Goal: Task Accomplishment & Management: Use online tool/utility

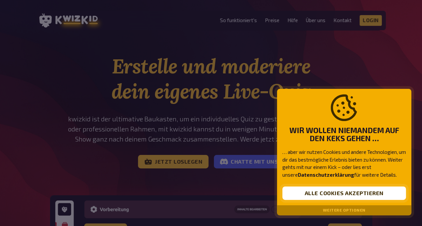
click at [338, 196] on button "Alle Cookies akzeptieren" at bounding box center [344, 193] width 124 height 13
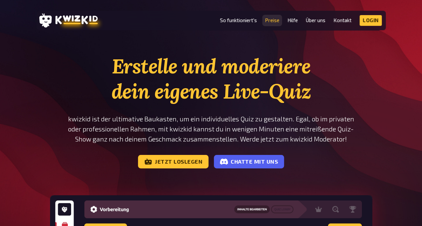
click at [273, 23] on link "Preise" at bounding box center [272, 20] width 14 height 6
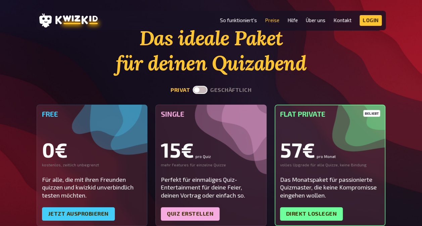
scroll to position [67, 0]
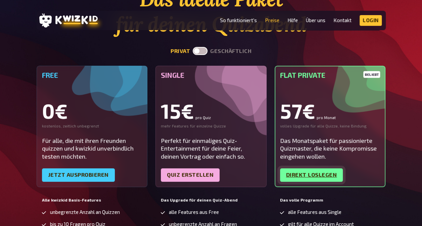
click at [311, 175] on link "Direkt loslegen" at bounding box center [311, 175] width 63 height 13
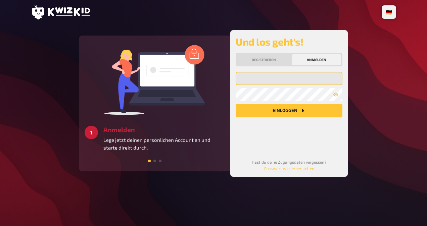
click at [273, 76] on input "email" at bounding box center [289, 78] width 107 height 13
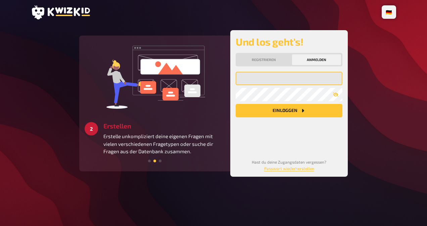
type input "patrick@grinschgl.net"
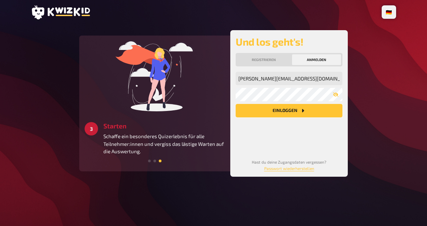
click at [280, 109] on button "Einloggen" at bounding box center [289, 110] width 107 height 13
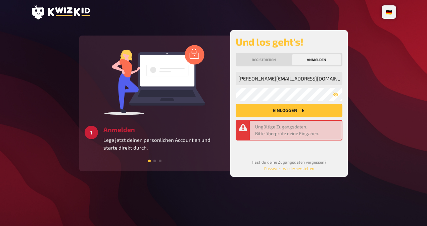
click at [321, 60] on button "Anmelden" at bounding box center [316, 59] width 49 height 11
click at [265, 58] on button "Registrieren" at bounding box center [264, 59] width 54 height 11
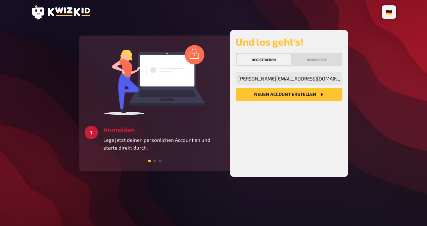
click at [271, 97] on button "Neuen Account Erstellen" at bounding box center [289, 94] width 107 height 13
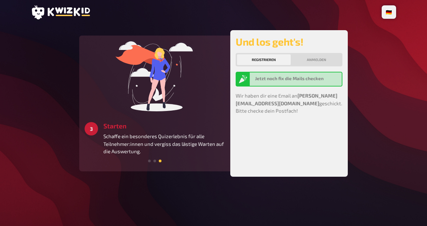
click at [264, 60] on button "Registrieren" at bounding box center [264, 59] width 54 height 11
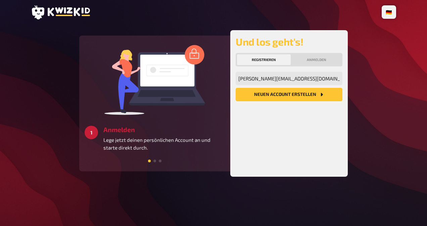
click at [259, 91] on button "Neuen Account Erstellen" at bounding box center [289, 94] width 107 height 13
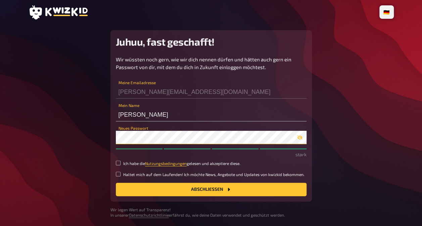
click at [116, 183] on button "Abschließen" at bounding box center [211, 189] width 191 height 13
click at [214, 183] on button "Abschließen" at bounding box center [211, 189] width 191 height 13
click at [328, 148] on main "Juhuu, fast geschafft! Wir wüssten noch gern, wie wir dich nennen dürfen und hä…" at bounding box center [211, 124] width 365 height 188
click at [206, 187] on button "Abschließen" at bounding box center [211, 189] width 191 height 13
click at [116, 163] on input "Ich habe die Nutzungsbedingungen gelesen und akzeptiere diese." at bounding box center [118, 163] width 5 height 5
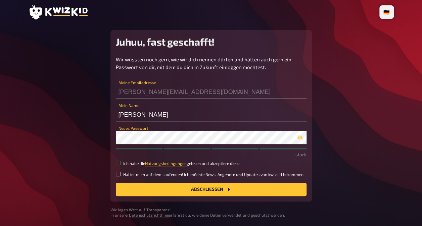
checkbox input "true"
click at [183, 194] on button "Abschließen" at bounding box center [211, 189] width 191 height 13
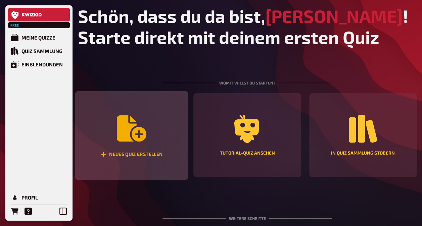
click at [132, 128] on icon "Neues Quiz erstellen" at bounding box center [132, 128] width 30 height 26
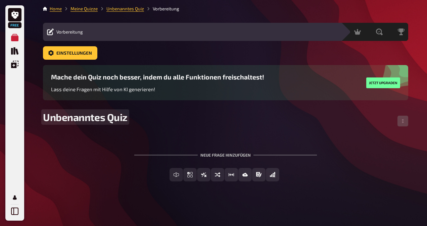
click at [110, 119] on span "Unbenanntes Quiz" at bounding box center [85, 117] width 85 height 12
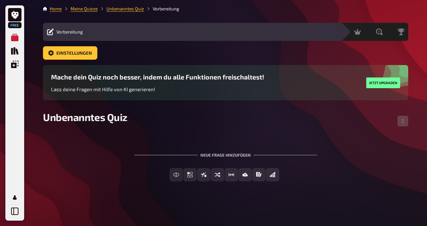
click at [240, 152] on div "Neue Frage hinzufügen" at bounding box center [225, 152] width 183 height 21
click at [237, 156] on div "Neue Frage hinzufügen" at bounding box center [225, 152] width 183 height 21
click at [85, 54] on span "Einstellungen" at bounding box center [74, 53] width 36 height 5
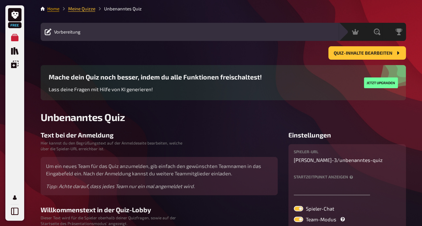
click at [48, 8] on link "Home" at bounding box center [53, 8] width 12 height 5
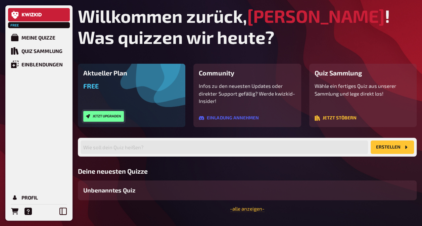
click at [100, 116] on button "Jetzt upgraden" at bounding box center [103, 116] width 41 height 11
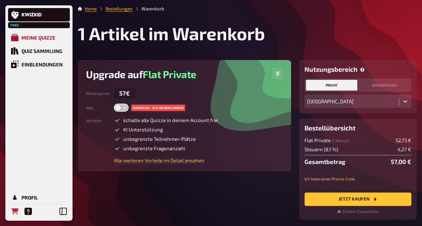
click at [37, 35] on div "Meine Quizze" at bounding box center [38, 38] width 34 height 6
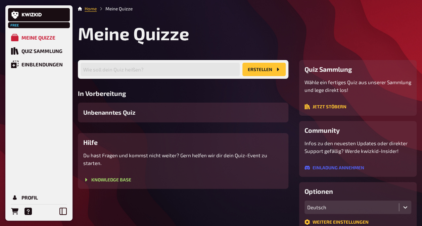
click at [261, 71] on button "Erstellen" at bounding box center [263, 69] width 43 height 13
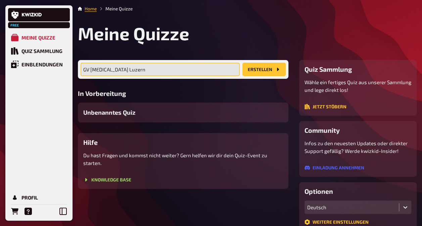
type input "GV Gastro Luzern"
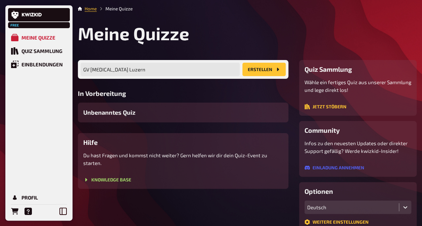
click at [261, 71] on button "Erstellen" at bounding box center [263, 69] width 43 height 13
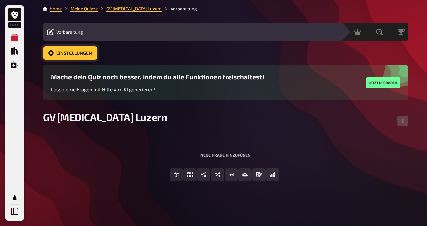
click at [60, 51] on span "Einstellungen" at bounding box center [74, 53] width 36 height 5
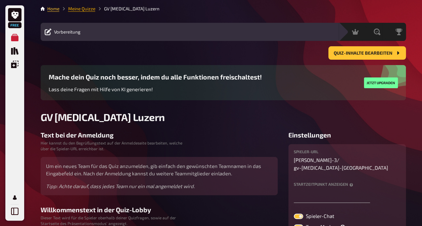
click at [83, 8] on link "Meine Quizze" at bounding box center [81, 8] width 27 height 5
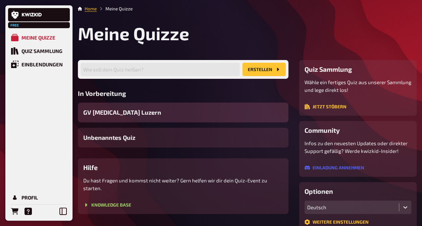
click at [123, 111] on span "GV Gastro Luzern" at bounding box center [122, 112] width 78 height 9
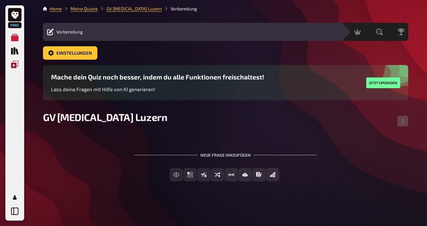
click at [15, 63] on icon "Einblendungen" at bounding box center [14, 64] width 7 height 7
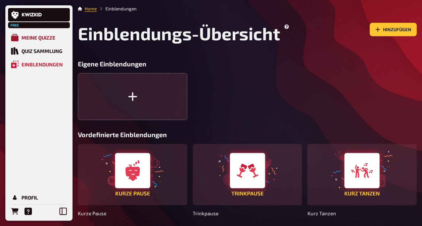
click at [49, 37] on div "Meine Quizze" at bounding box center [38, 38] width 34 height 6
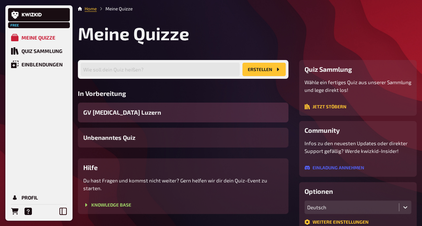
click at [100, 110] on span "GV Gastro Luzern" at bounding box center [122, 112] width 78 height 9
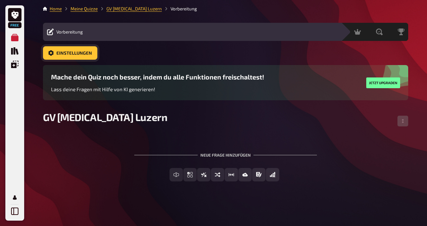
click at [70, 52] on span "Einstellungen" at bounding box center [74, 53] width 36 height 5
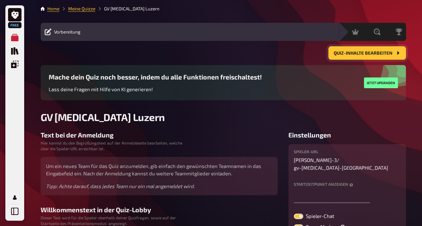
click at [345, 49] on button "Quiz-Inhalte bearbeiten" at bounding box center [367, 52] width 78 height 13
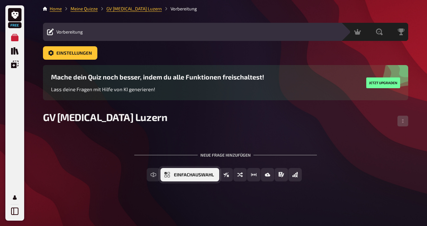
click at [180, 178] on button "Einfachauswahl" at bounding box center [189, 174] width 59 height 13
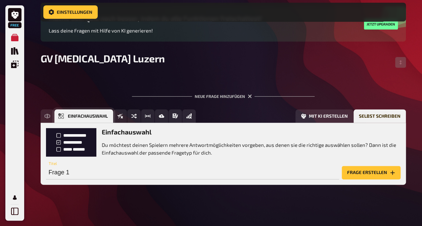
scroll to position [65, 0]
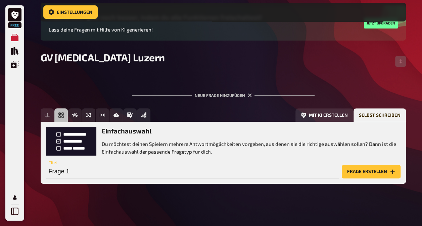
click at [377, 167] on button "Frage erstellen" at bounding box center [371, 171] width 59 height 13
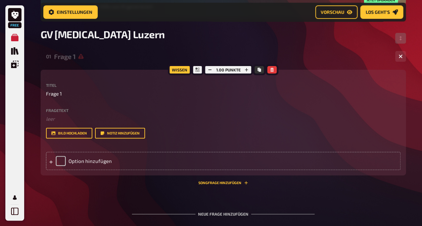
scroll to position [99, 0]
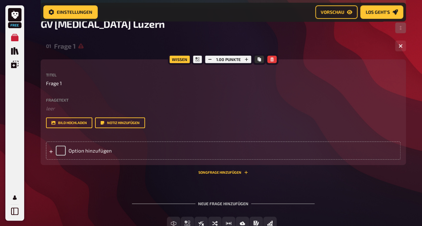
drag, startPoint x: 64, startPoint y: 95, endPoint x: 61, endPoint y: 97, distance: 3.6
click at [61, 98] on label "Fragetext" at bounding box center [223, 100] width 355 height 4
click at [59, 84] on span "Frage 1" at bounding box center [54, 84] width 16 height 8
drag, startPoint x: 75, startPoint y: 83, endPoint x: 44, endPoint y: 87, distance: 31.1
click at [44, 87] on div "Wissen 1.00 Punkte Titel Frage 1 Fragetext ﻿ leer Hier hinziehen für Dateiuploa…" at bounding box center [223, 112] width 365 height 106
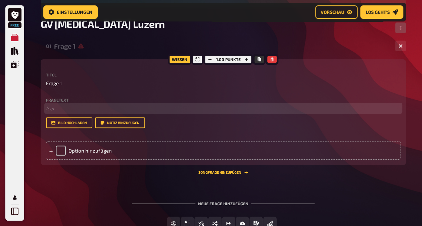
click at [56, 107] on p "﻿ leer" at bounding box center [223, 109] width 355 height 8
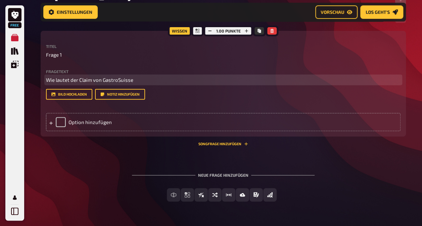
scroll to position [166, 0]
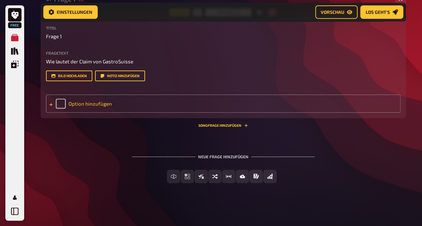
click at [105, 105] on div "Option hinzufügen" at bounding box center [223, 104] width 355 height 18
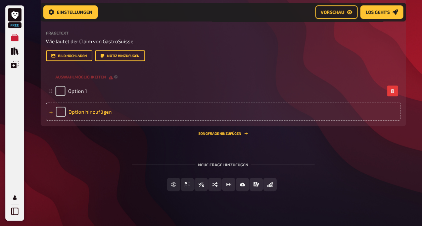
click at [99, 121] on div "Option hinzufügen" at bounding box center [223, 112] width 355 height 18
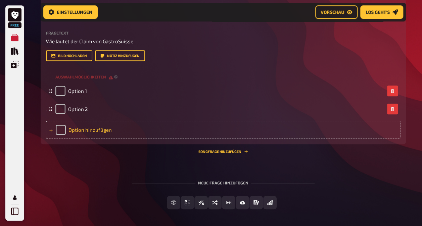
click at [104, 139] on div "Option hinzufügen" at bounding box center [223, 130] width 355 height 18
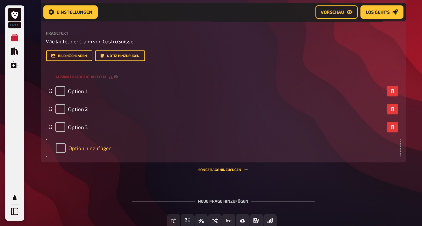
click at [99, 157] on div "Option hinzufügen" at bounding box center [223, 148] width 355 height 18
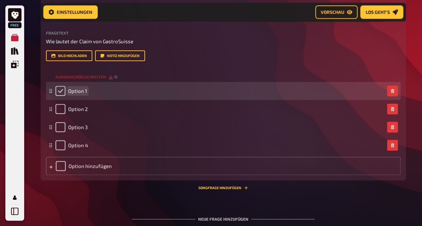
drag, startPoint x: 100, startPoint y: 110, endPoint x: 58, endPoint y: 111, distance: 41.6
click at [58, 96] on div "Option 1" at bounding box center [219, 91] width 329 height 10
drag, startPoint x: 97, startPoint y: 114, endPoint x: 62, endPoint y: 116, distance: 34.6
click at [62, 96] on div "qOption 1" at bounding box center [219, 91] width 329 height 10
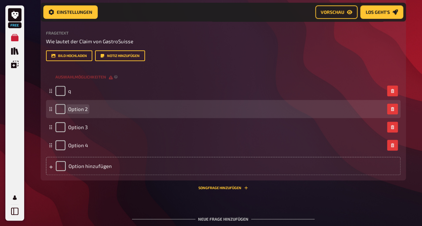
drag, startPoint x: 106, startPoint y: 129, endPoint x: 49, endPoint y: 130, distance: 57.4
click at [49, 118] on div "Option 2" at bounding box center [223, 109] width 355 height 18
drag, startPoint x: 77, startPoint y: 132, endPoint x: 70, endPoint y: 133, distance: 7.2
click at [70, 114] on div "wOption 2" at bounding box center [219, 109] width 329 height 10
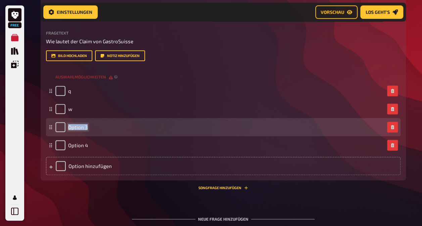
click at [89, 132] on div "Option 3" at bounding box center [219, 127] width 329 height 10
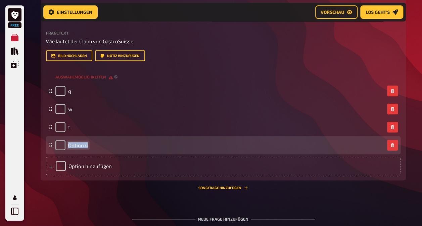
drag, startPoint x: 89, startPoint y: 166, endPoint x: 87, endPoint y: 169, distance: 3.5
click at [87, 150] on div "Option 4" at bounding box center [219, 145] width 329 height 10
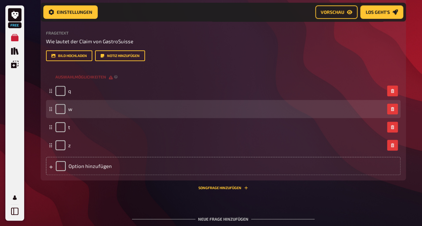
click at [49, 118] on div "w" at bounding box center [223, 109] width 355 height 18
click at [58, 114] on input "checkbox" at bounding box center [60, 109] width 10 height 10
checkbox input "true"
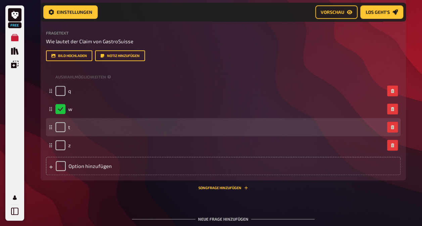
scroll to position [233, 0]
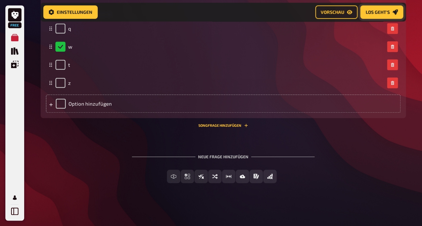
click at [380, 12] on span "Los geht's" at bounding box center [378, 12] width 24 height 5
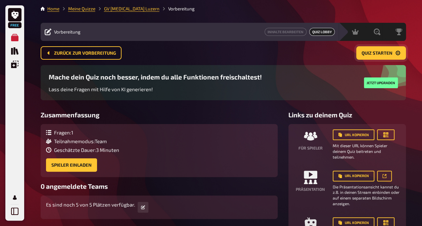
click at [371, 51] on span "Quiz starten" at bounding box center [377, 53] width 31 height 5
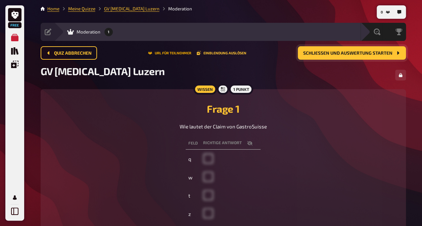
click at [169, 51] on button "URL für Teilnehmer" at bounding box center [169, 53] width 43 height 4
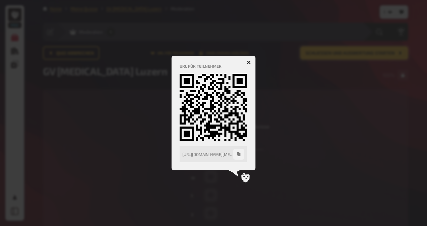
click at [248, 61] on icon "button" at bounding box center [249, 62] width 4 height 4
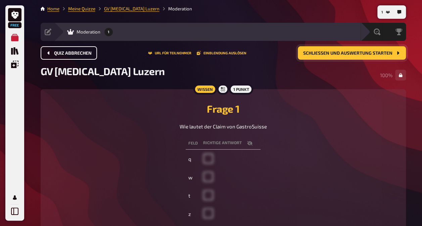
click at [62, 52] on span "Quiz abbrechen" at bounding box center [73, 53] width 38 height 5
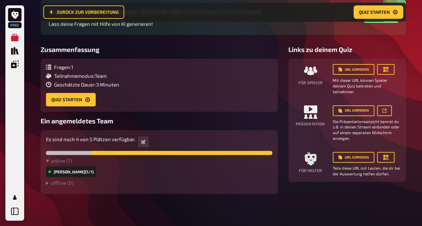
scroll to position [71, 0]
click at [383, 112] on icon "button" at bounding box center [384, 111] width 4 height 4
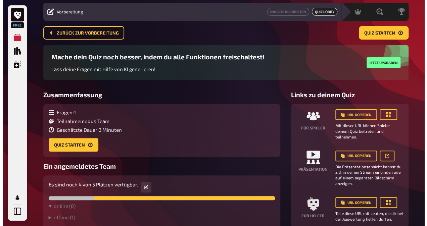
scroll to position [0, 0]
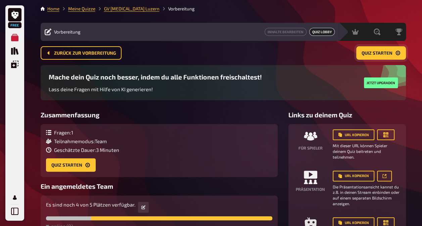
click at [375, 51] on span "Quiz starten" at bounding box center [377, 53] width 31 height 5
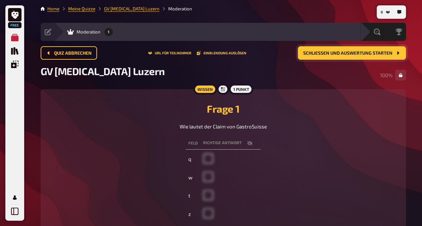
click at [335, 52] on span "Schließen und Auswertung starten" at bounding box center [347, 53] width 89 height 5
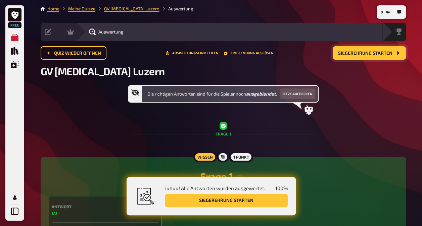
click at [212, 198] on button "Siegerehrung starten" at bounding box center [226, 200] width 123 height 13
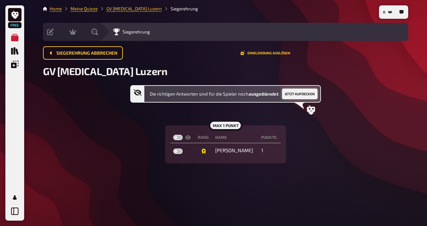
click at [304, 92] on button "Jetzt aufdecken" at bounding box center [300, 94] width 36 height 11
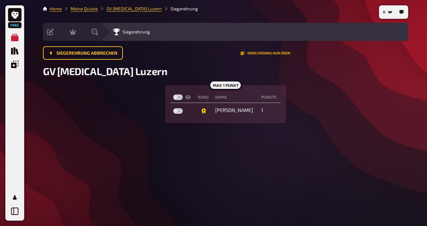
click at [261, 53] on button "Einblendung auslösen" at bounding box center [266, 53] width 50 height 4
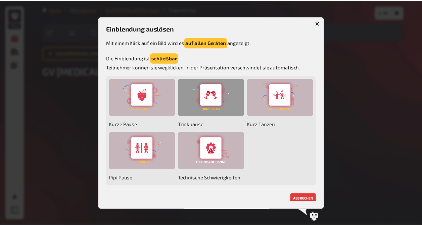
scroll to position [5, 0]
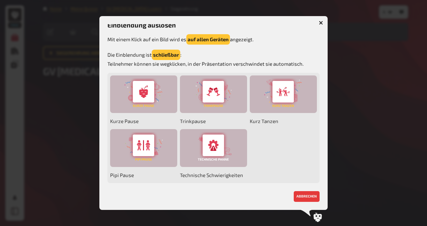
click at [319, 21] on icon "button" at bounding box center [321, 23] width 4 height 4
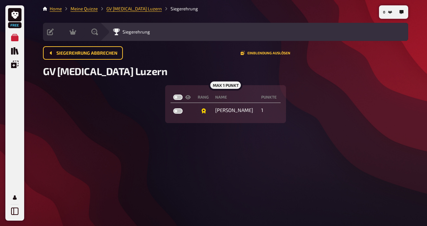
click at [143, 30] on span "Siegerehrung" at bounding box center [137, 31] width 28 height 5
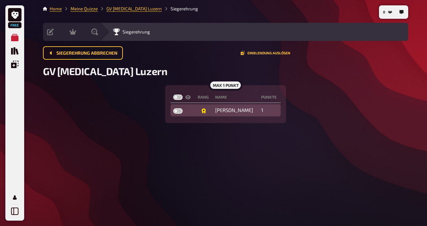
click at [235, 110] on div "Patrick" at bounding box center [235, 110] width 41 height 7
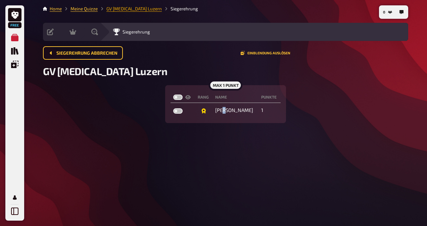
click at [125, 6] on link "GV Gastro Luzern" at bounding box center [133, 8] width 55 height 5
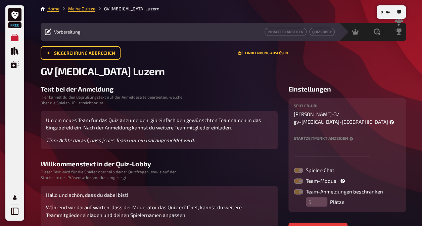
click at [230, 120] on p "Um ein neues Team für das Quiz anzumelden, gib einfach den gewünschten Teamname…" at bounding box center [159, 123] width 226 height 15
click at [150, 101] on small "Hier kannst du den Begrüßungstext auf der Anmeldeseite bearbeiten, welche über …" at bounding box center [112, 99] width 142 height 11
click at [124, 97] on small "Hier kannst du den Begrüßungstext auf der Anmeldeseite bearbeiten, welche über …" at bounding box center [112, 99] width 142 height 11
click at [60, 120] on p "Um ein neues Team für das Quiz anzumelden, gib einfach den gewünschten Teamname…" at bounding box center [159, 123] width 226 height 15
click at [61, 120] on p "Um ein neues Team für das Quiz anzumelden, gib einfach den gewünschten Teamname…" at bounding box center [159, 123] width 226 height 15
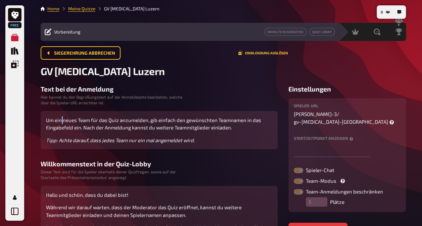
click at [61, 120] on p "Um ein neues Team für das Quiz anzumelden, gib einfach den gewünschten Teamname…" at bounding box center [159, 123] width 226 height 15
click at [126, 134] on span "Um ein neues Team für das Quiz anzumelden, gib einfach den gewünschten Teamname…" at bounding box center [159, 130] width 226 height 28
click at [166, 137] on p "Tipp: Achte darauf, dass jedes Team nur ein mal angemeldet wird." at bounding box center [159, 141] width 226 height 8
click at [170, 130] on p "Um ein neues Team für das Quiz anzumelden, gib einfach den gewünschten Teamname…" at bounding box center [159, 123] width 226 height 15
click at [176, 125] on p "Um ein neues Team für das Quiz anzumelden, gib einfach den gewünschten Teamname…" at bounding box center [159, 123] width 226 height 15
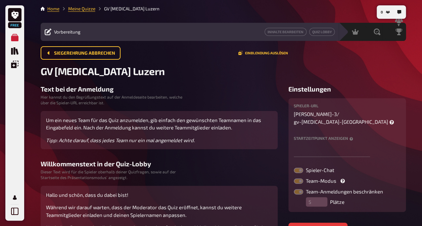
click at [187, 120] on p "Um ein neues Team für das Quiz anzumelden, gib einfach den gewünschten Teamname…" at bounding box center [159, 123] width 226 height 15
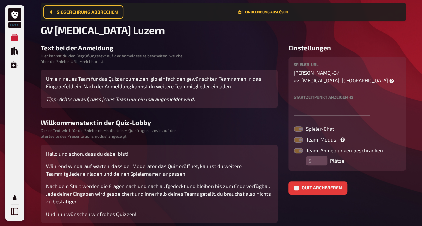
scroll to position [5, 0]
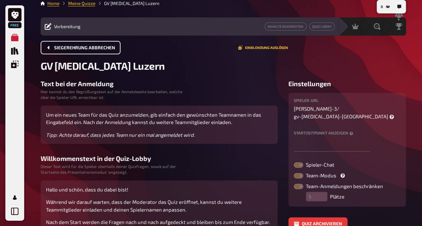
click at [80, 48] on span "Siegerehrung abbrechen" at bounding box center [84, 48] width 61 height 5
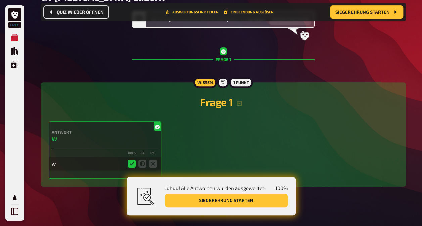
scroll to position [84, 0]
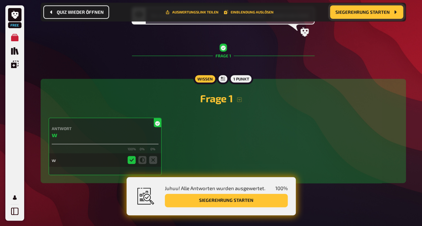
click at [345, 15] on button "Siegerehrung starten" at bounding box center [366, 11] width 73 height 13
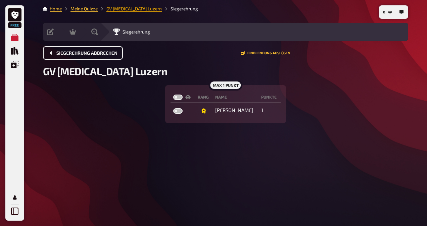
click at [125, 8] on link "GV Gastro Luzern" at bounding box center [133, 8] width 55 height 5
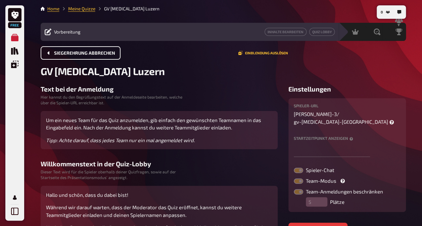
click at [83, 50] on button "Siegerehrung abbrechen" at bounding box center [81, 52] width 80 height 13
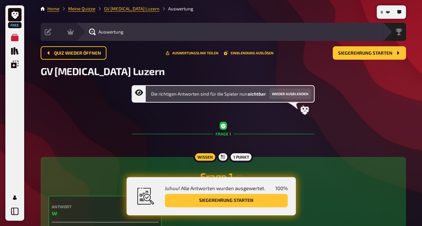
click at [121, 12] on li "GV Gastro Luzern" at bounding box center [127, 8] width 64 height 7
click at [123, 9] on link "GV Gastro Luzern" at bounding box center [131, 8] width 55 height 5
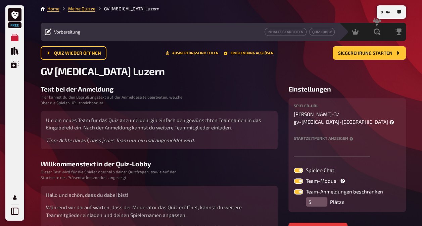
click at [169, 104] on small "Hier kannst du den Begrüßungstext auf der Anmeldeseite bearbeiten, welche über …" at bounding box center [112, 99] width 142 height 11
click at [137, 103] on small "Hier kannst du den Begrüßungstext auf der Anmeldeseite bearbeiten, welche über …" at bounding box center [112, 99] width 142 height 11
click at [103, 97] on small "Hier kannst du den Begrüßungstext auf der Anmeldeseite bearbeiten, welche über …" at bounding box center [112, 99] width 142 height 11
click at [104, 90] on h3 "Text bei der Anmeldung" at bounding box center [159, 89] width 237 height 8
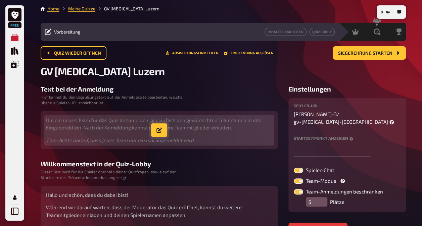
click at [156, 130] on button "button" at bounding box center [159, 130] width 16 height 13
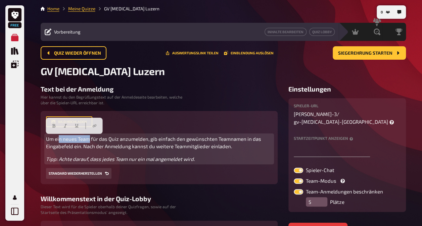
drag, startPoint x: 88, startPoint y: 139, endPoint x: 74, endPoint y: 138, distance: 14.5
click at [62, 140] on span "Um ein neues Team für das Quiz anzumelden, gib einfach den gewünschten Teamname…" at bounding box center [154, 143] width 216 height 14
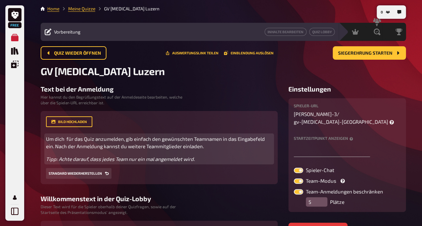
click at [204, 138] on span "Um dich für das Quiz anzumelden, gib einfach den gewünschten Teamnamen in das E…" at bounding box center [156, 143] width 220 height 14
click at [169, 140] on span "Um dich für das Quiz anzumelden, gib einfach einen namen in das Eingabefeld ein…" at bounding box center [151, 143] width 210 height 14
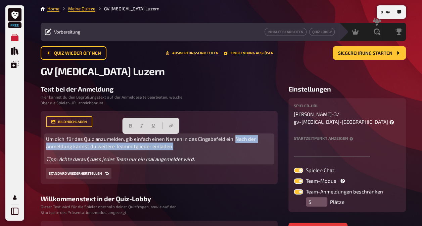
drag, startPoint x: 234, startPoint y: 138, endPoint x: 236, endPoint y: 144, distance: 5.7
click at [236, 144] on p "Um dich für das Quiz anzumelden, gib einfach einen Namen in das Eingabefeld ein…" at bounding box center [159, 142] width 226 height 15
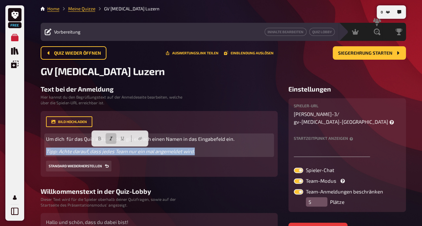
drag, startPoint x: 200, startPoint y: 153, endPoint x: 38, endPoint y: 147, distance: 162.3
click at [38, 147] on div "0 Home Meine Quizze GV Gastro Luzern Vorbereitung Inhalte Bearbeiten Quiz Lobby…" at bounding box center [223, 162] width 376 height 324
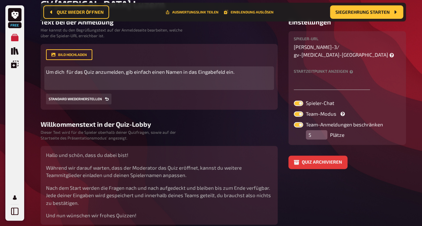
scroll to position [103, 0]
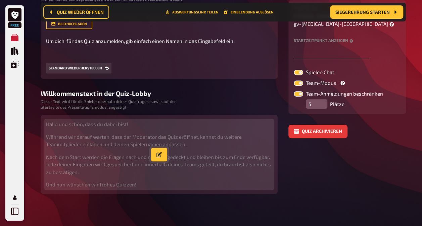
click at [157, 152] on icon "button" at bounding box center [158, 154] width 5 height 5
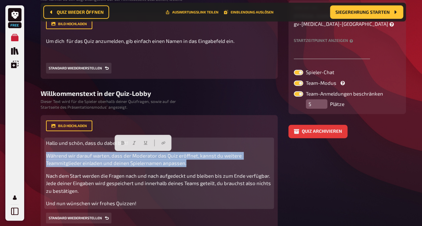
drag, startPoint x: 188, startPoint y: 164, endPoint x: 45, endPoint y: 158, distance: 143.1
click at [45, 158] on div "Bild hochladen Hallo und schön, dass du dabei bist! Während wir darauf warten, …" at bounding box center [159, 172] width 237 height 114
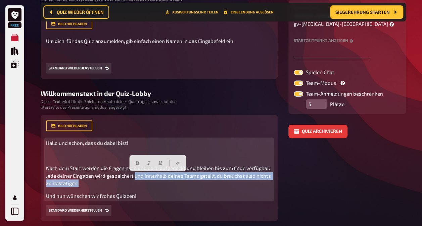
drag, startPoint x: 133, startPoint y: 176, endPoint x: 138, endPoint y: 181, distance: 6.9
click at [138, 181] on p "Nach dem Start werden die Fragen nach und nach aufgedeckt und bleiben bis zum E…" at bounding box center [159, 176] width 226 height 23
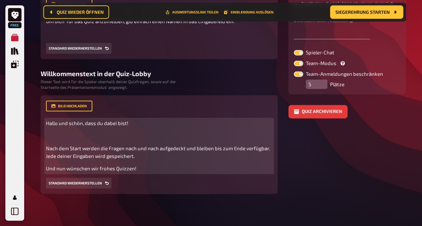
scroll to position [0, 0]
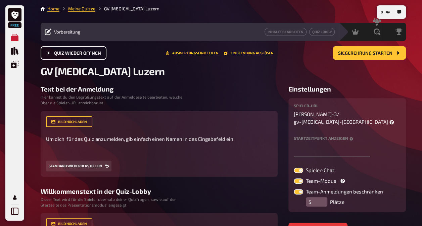
click at [80, 51] on span "Quiz wieder öffnen" at bounding box center [77, 53] width 47 height 5
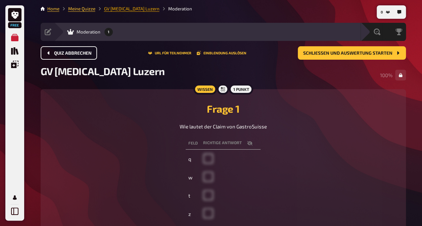
click at [113, 10] on link "GV Gastro Luzern" at bounding box center [131, 8] width 55 height 5
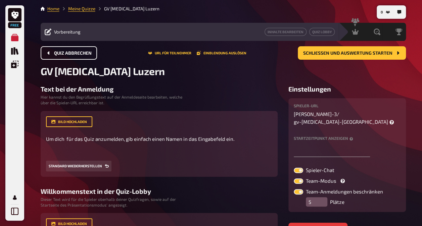
click at [113, 10] on li "GV Gastro Luzern" at bounding box center [127, 8] width 64 height 7
click at [74, 7] on link "Meine Quizze" at bounding box center [81, 8] width 27 height 5
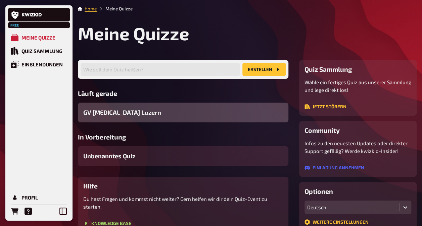
click at [97, 112] on span "GV Gastro Luzern" at bounding box center [122, 112] width 78 height 9
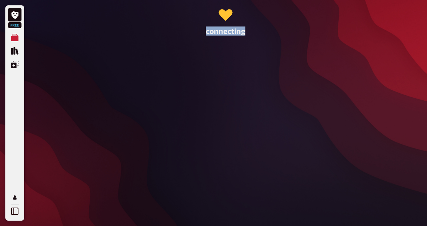
click at [97, 112] on div "connecting" at bounding box center [226, 113] width 376 height 226
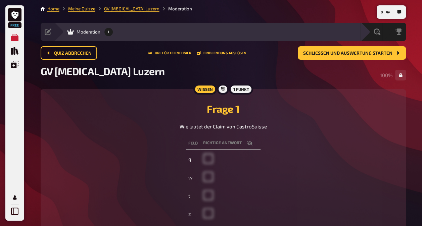
drag, startPoint x: 97, startPoint y: 112, endPoint x: 88, endPoint y: 117, distance: 11.0
click at [88, 117] on div "Frage 1 Wie lautet der Claim von GastroSuisse" at bounding box center [223, 113] width 349 height 33
click at [49, 33] on icon at bounding box center [48, 32] width 7 height 7
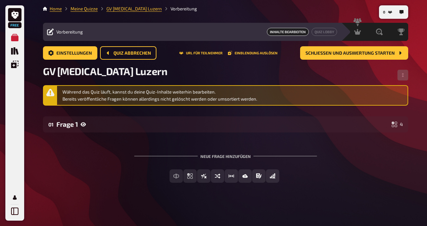
click at [234, 154] on div "Neue Frage hinzufügen" at bounding box center [225, 153] width 183 height 21
click at [333, 52] on span "Schließen und Auswertung starten" at bounding box center [350, 53] width 89 height 5
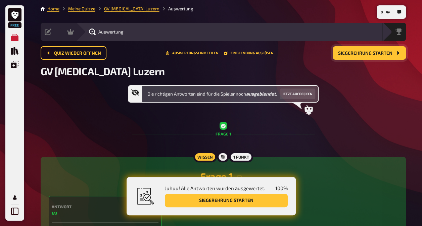
click at [348, 51] on span "Siegerehrung starten" at bounding box center [365, 53] width 54 height 5
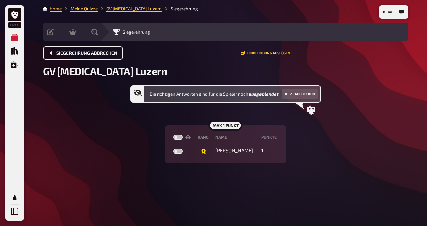
click at [67, 49] on button "Siegerehrung abbrechen" at bounding box center [83, 52] width 80 height 13
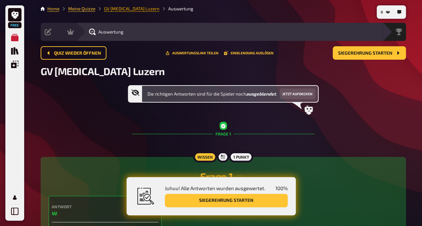
click at [105, 9] on link "GV Gastro Luzern" at bounding box center [131, 8] width 55 height 5
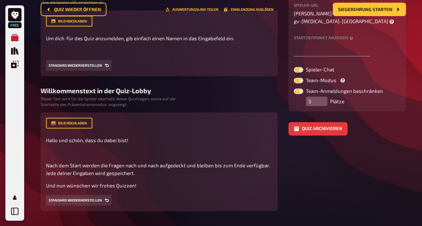
scroll to position [106, 0]
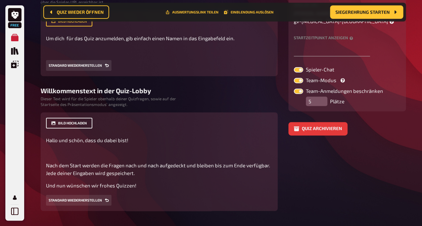
click at [71, 121] on button "Bild hochladen" at bounding box center [69, 123] width 46 height 11
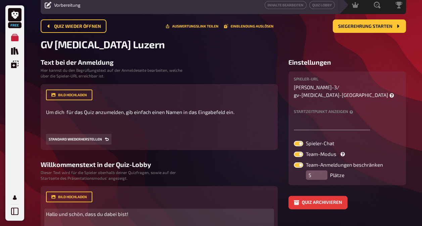
scroll to position [0, 0]
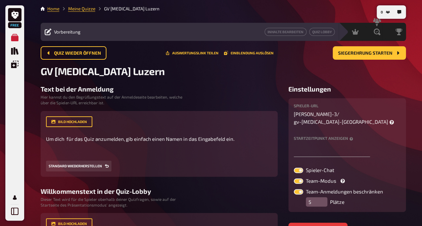
click at [71, 32] on span "Vorbereitung" at bounding box center [67, 31] width 27 height 5
click at [48, 31] on icon at bounding box center [48, 32] width 7 height 7
click at [87, 8] on link "Meine Quizze" at bounding box center [81, 8] width 27 height 5
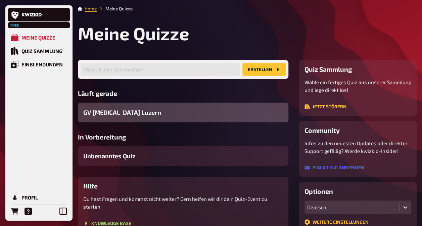
click at [105, 112] on span "GV Gastro Luzern" at bounding box center [122, 112] width 78 height 9
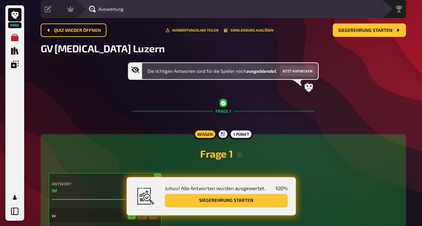
scroll to position [17, 0]
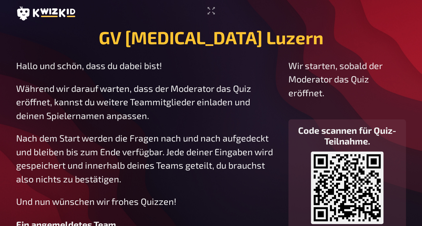
scroll to position [41, 0]
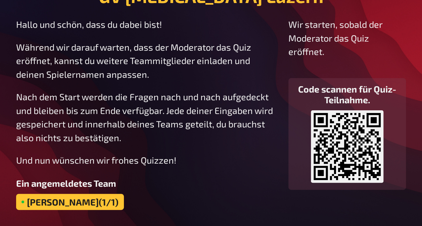
click at [60, 205] on div "[PERSON_NAME] (1/1)" at bounding box center [70, 202] width 108 height 16
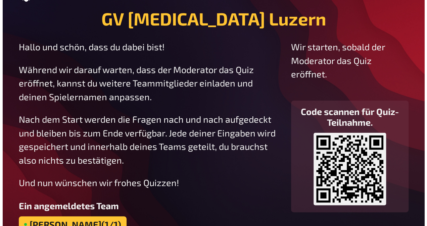
scroll to position [0, 0]
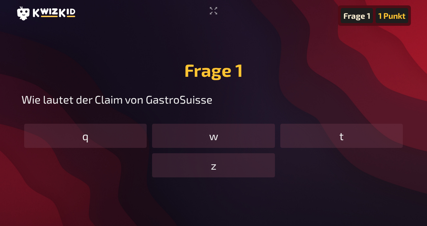
click at [205, 148] on div "w" at bounding box center [213, 136] width 123 height 24
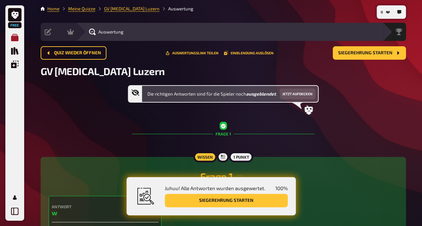
click at [15, 35] on icon "Meine Quizze" at bounding box center [14, 37] width 7 height 7
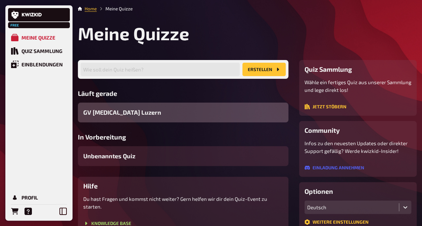
click at [96, 109] on span "GV Gastro Luzern" at bounding box center [122, 112] width 78 height 9
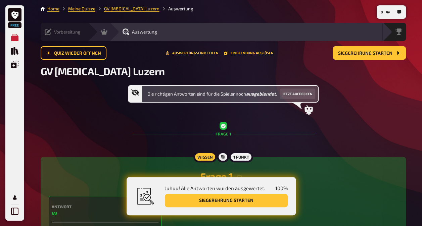
click at [45, 31] on icon at bounding box center [48, 32] width 7 height 7
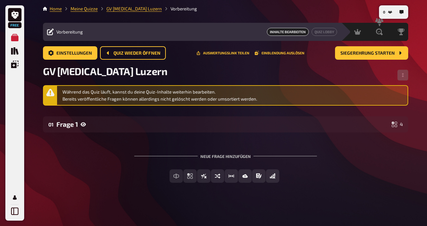
click at [221, 157] on div "Neue Frage hinzufügen" at bounding box center [225, 153] width 183 height 21
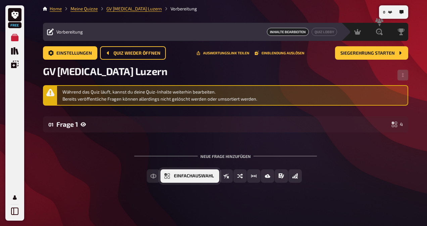
click at [188, 176] on span "Einfachauswahl" at bounding box center [194, 176] width 40 height 5
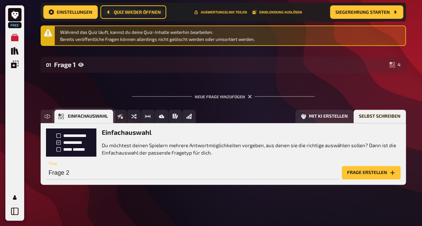
scroll to position [66, 0]
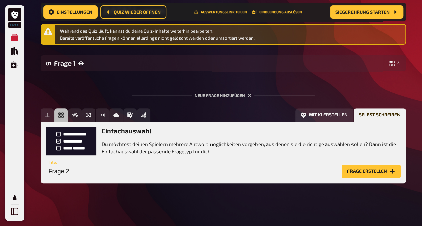
click at [363, 173] on button "Frage erstellen" at bounding box center [371, 171] width 59 height 13
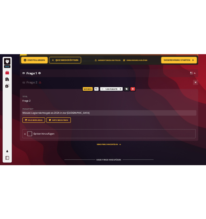
scroll to position [134, 0]
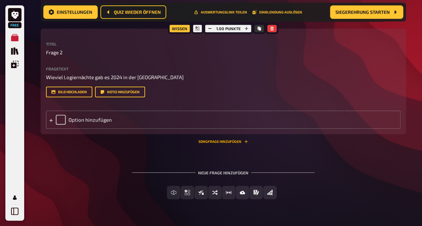
click at [206, 144] on button "Songfrage hinzufügen" at bounding box center [223, 142] width 50 height 4
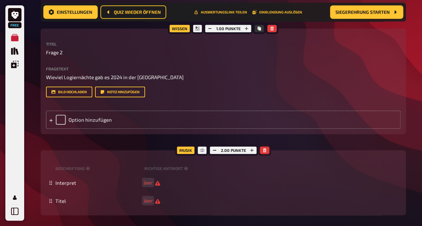
click at [265, 152] on icon "button" at bounding box center [264, 150] width 3 height 4
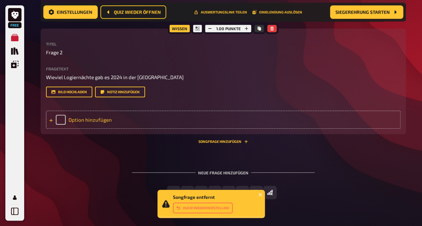
click at [107, 129] on div "Option hinzufügen" at bounding box center [223, 120] width 355 height 18
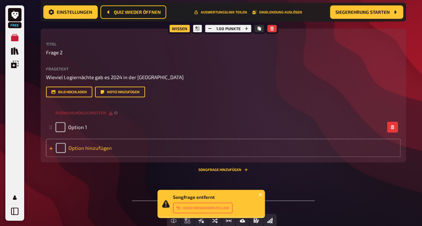
click at [83, 157] on div "Option hinzufügen" at bounding box center [223, 148] width 355 height 18
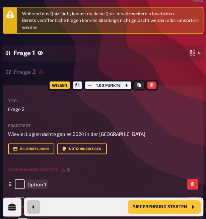
paste span
drag, startPoint x: 77, startPoint y: 154, endPoint x: 94, endPoint y: 164, distance: 19.1
click at [94, 175] on fieldset "leer Option 2 To pick up a draggable item, press the space bar. While dragging,…" at bounding box center [103, 193] width 190 height 36
click at [91, 179] on div "leer" at bounding box center [100, 184] width 170 height 10
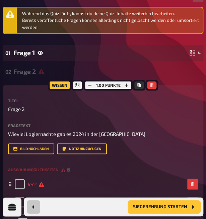
click at [91, 179] on div "leer" at bounding box center [100, 184] width 170 height 10
click at [84, 197] on div "Option 2" at bounding box center [100, 202] width 170 height 10
click at [84, 179] on div "leer" at bounding box center [100, 184] width 170 height 10
drag, startPoint x: 80, startPoint y: 159, endPoint x: 47, endPoint y: 153, distance: 33.3
click at [47, 179] on div at bounding box center [100, 184] width 170 height 10
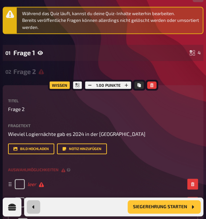
drag, startPoint x: 62, startPoint y: 157, endPoint x: 101, endPoint y: 176, distance: 43.2
click at [102, 197] on div "Option 2" at bounding box center [100, 202] width 170 height 10
drag, startPoint x: 97, startPoint y: 176, endPoint x: 86, endPoint y: 161, distance: 19.0
click at [86, 179] on div "leer" at bounding box center [100, 184] width 170 height 10
click at [90, 179] on div "leer" at bounding box center [100, 184] width 170 height 10
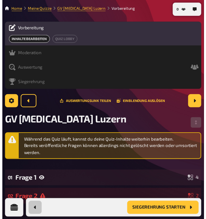
scroll to position [5, 0]
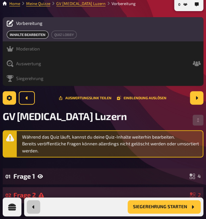
click at [42, 191] on div "Frage 2" at bounding box center [100, 195] width 174 height 8
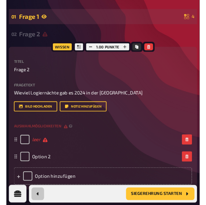
scroll to position [178, 0]
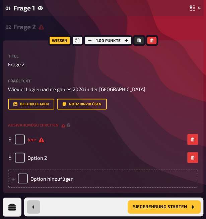
click at [87, 134] on div "leer" at bounding box center [100, 139] width 170 height 10
click at [44, 136] on span "leer" at bounding box center [36, 139] width 16 height 6
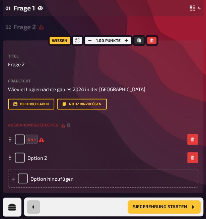
click at [44, 136] on span "leer" at bounding box center [36, 139] width 16 height 6
click at [81, 152] on div "Option 2" at bounding box center [100, 157] width 170 height 10
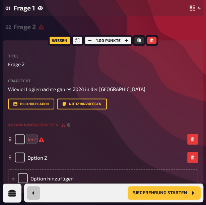
click at [82, 134] on div "leer" at bounding box center [100, 139] width 170 height 10
click at [79, 134] on div "leer" at bounding box center [100, 139] width 170 height 10
click at [88, 134] on div "leer" at bounding box center [100, 139] width 170 height 10
drag, startPoint x: 88, startPoint y: 111, endPoint x: 82, endPoint y: 112, distance: 6.2
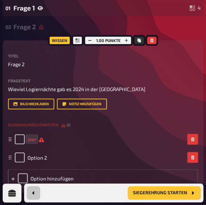
click at [82, 134] on div "leer" at bounding box center [100, 139] width 170 height 10
drag, startPoint x: 72, startPoint y: 111, endPoint x: 54, endPoint y: 110, distance: 18.2
click at [54, 134] on div "leer" at bounding box center [100, 139] width 170 height 10
drag, startPoint x: 113, startPoint y: 150, endPoint x: 49, endPoint y: 149, distance: 63.8
click at [49, 169] on div "Option hinzufügen" at bounding box center [103, 178] width 190 height 18
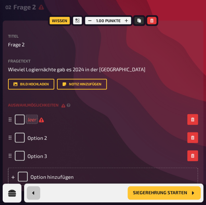
scroll to position [198, 0]
click at [44, 116] on span "leer" at bounding box center [36, 119] width 16 height 6
click at [83, 114] on div "leer" at bounding box center [100, 119] width 170 height 10
click at [79, 114] on div "leer" at bounding box center [100, 119] width 170 height 10
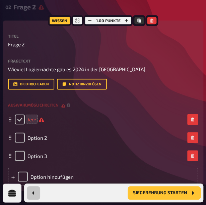
drag, startPoint x: 68, startPoint y: 91, endPoint x: 47, endPoint y: 92, distance: 21.2
click at [69, 114] on div "leer" at bounding box center [100, 119] width 170 height 10
click at [96, 132] on div "Option 2" at bounding box center [100, 137] width 170 height 10
click at [47, 134] on span "Option 2" at bounding box center [37, 137] width 19 height 6
paste span
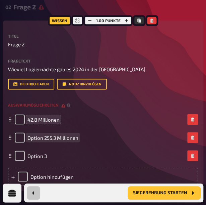
click at [70, 134] on span "Option 255,3 Millionen" at bounding box center [53, 137] width 51 height 6
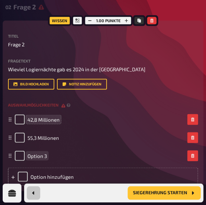
click at [82, 150] on div "Option 3" at bounding box center [100, 155] width 170 height 10
click at [84, 150] on div "Option 3" at bounding box center [100, 155] width 170 height 10
drag, startPoint x: 84, startPoint y: 127, endPoint x: 82, endPoint y: 133, distance: 5.9
click at [82, 150] on div "Option 3" at bounding box center [100, 155] width 170 height 10
click at [102, 150] on div "Möglichkeit 3" at bounding box center [100, 155] width 170 height 10
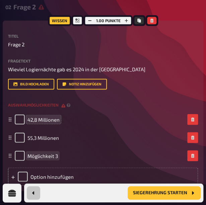
click at [102, 150] on div "Möglichkeit 3" at bounding box center [100, 155] width 170 height 10
click at [104, 150] on div "Möglichkeit 3" at bounding box center [100, 155] width 170 height 10
click at [101, 150] on div "Möglichkeit 3" at bounding box center [100, 155] width 170 height 10
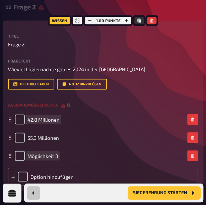
click at [87, 150] on div "Möglichkeit 3" at bounding box center [100, 155] width 170 height 10
click at [103, 150] on div "Möglichkeit 3" at bounding box center [100, 155] width 170 height 10
drag, startPoint x: 103, startPoint y: 126, endPoint x: 85, endPoint y: 129, distance: 18.3
click at [85, 150] on div "lesen" at bounding box center [100, 155] width 170 height 10
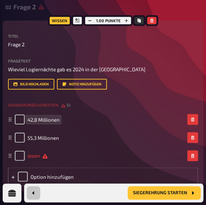
click at [85, 150] on div "lesen" at bounding box center [100, 155] width 170 height 10
click at [25, 114] on input "checkbox" at bounding box center [20, 119] width 10 height 10
checkbox input "true"
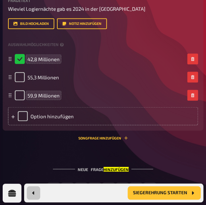
scroll to position [265, 0]
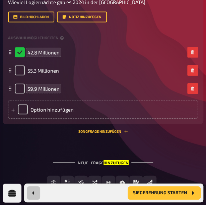
click at [116, 120] on div "Während das Quiz läuft, kannst du deine Quiz-Inhalte weiterhin bearbeiten. Bere…" at bounding box center [103, 37] width 201 height 324
click at [90, 119] on div "Während das Quiz läuft, kannst du deine Quiz-Inhalte weiterhin bearbeiten. Bere…" at bounding box center [103, 37] width 201 height 324
click at [62, 104] on div "Wissen 1.00 Punkte Titel Frage 2 Fragetext Wieviel Logiernächte gab es 2024 in …" at bounding box center [103, 43] width 201 height 180
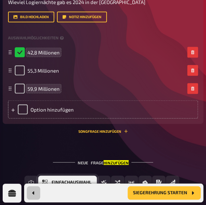
click at [88, 180] on span "Einfachauswahl" at bounding box center [72, 182] width 40 height 5
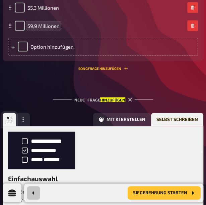
scroll to position [342, 19]
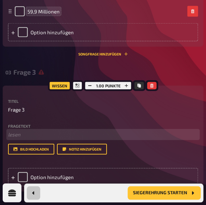
click at [33, 131] on p "﻿ lesen" at bounding box center [103, 135] width 190 height 8
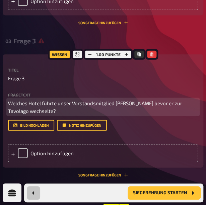
scroll to position [409, 19]
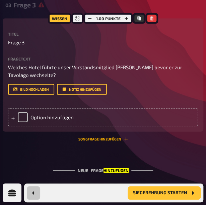
click at [93, 137] on font "Songfrage hinzufügen" at bounding box center [100, 139] width 43 height 4
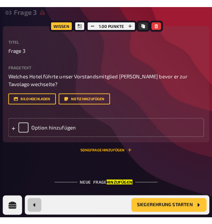
scroll to position [0, 0]
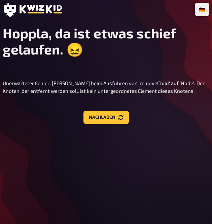
click at [115, 42] on h1 "Hoppla, da ist etwas schief gelaufen. 😖" at bounding box center [106, 41] width 206 height 33
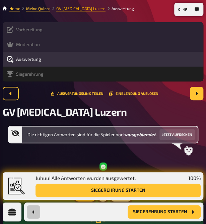
click at [100, 9] on link "GV [MEDICAL_DATA] Luzern" at bounding box center [80, 8] width 49 height 5
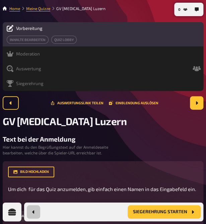
click at [43, 31] on span "Vorbereitung" at bounding box center [29, 28] width 27 height 5
click at [13, 30] on icon at bounding box center [10, 28] width 7 height 7
click at [40, 31] on span "Vorbereitung" at bounding box center [29, 28] width 27 height 5
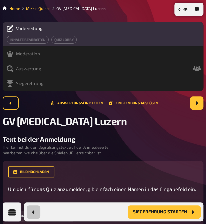
click at [40, 31] on span "Vorbereitung" at bounding box center [29, 28] width 27 height 5
click at [43, 31] on span "Vorbereitung" at bounding box center [29, 28] width 27 height 5
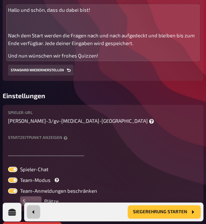
scroll to position [287, 0]
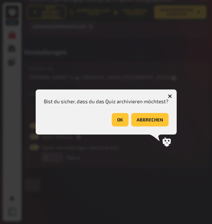
click at [119, 120] on button "OK" at bounding box center [119, 119] width 17 height 13
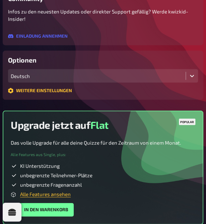
click at [37, 34] on div "Meine Quizze" at bounding box center [30, 35] width 34 height 6
click at [35, 49] on div "Quiz Sammlung" at bounding box center [33, 48] width 41 height 6
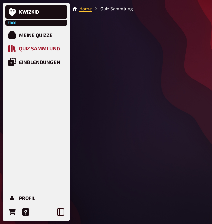
click at [35, 49] on div "Quiz Sammlung" at bounding box center [39, 48] width 41 height 6
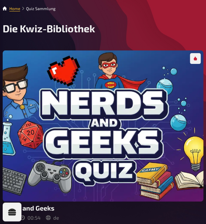
click at [33, 36] on div "Meine Quizze" at bounding box center [30, 35] width 34 height 6
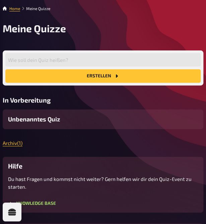
click at [50, 11] on li "Meine Quizze" at bounding box center [35, 8] width 30 height 6
click at [40, 59] on div "Einblendungen" at bounding box center [33, 62] width 41 height 6
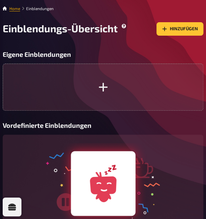
click at [20, 10] on link "Home" at bounding box center [14, 8] width 11 height 5
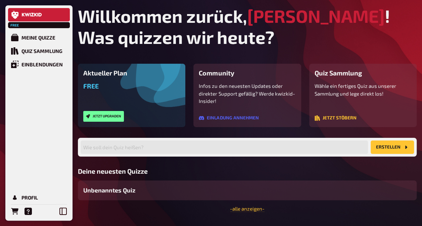
click at [211, 102] on div "Wähle ein fertiges Quiz aus unserer Sammlung und lege direkt los! Jetzt stöbern" at bounding box center [363, 102] width 97 height 40
click at [100, 118] on button "Jetzt upgraden" at bounding box center [103, 116] width 41 height 11
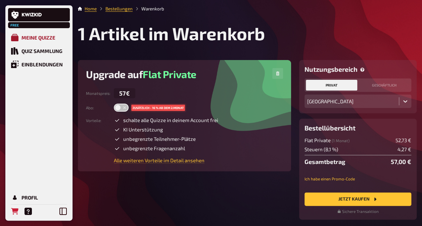
click at [20, 37] on link "Meine Quizze" at bounding box center [39, 37] width 62 height 13
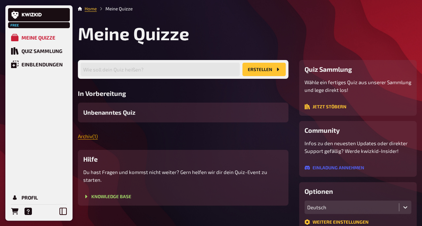
click at [89, 136] on link "Archiv ( 1 )" at bounding box center [88, 136] width 20 height 6
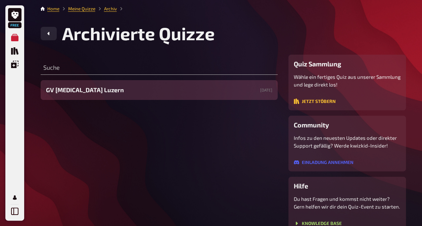
click at [81, 91] on span "GV [MEDICAL_DATA] Luzern" at bounding box center [85, 90] width 78 height 9
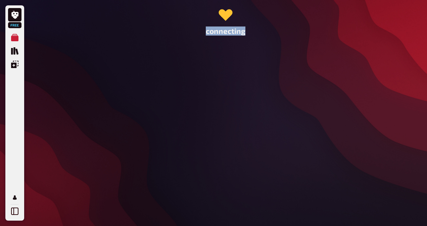
click at [81, 91] on div "connecting" at bounding box center [226, 113] width 376 height 226
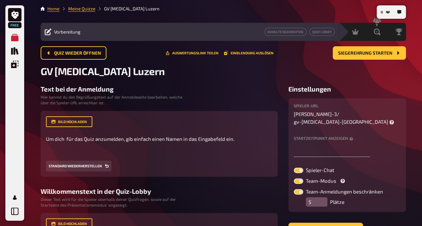
click at [71, 30] on span "Vorbereitung" at bounding box center [67, 31] width 27 height 5
click at [71, 32] on span "Vorbereitung" at bounding box center [67, 31] width 27 height 5
click at [88, 52] on span "Quiz wieder öffnen" at bounding box center [77, 53] width 47 height 5
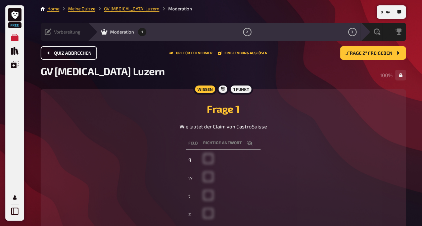
click at [50, 32] on icon at bounding box center [48, 32] width 7 height 7
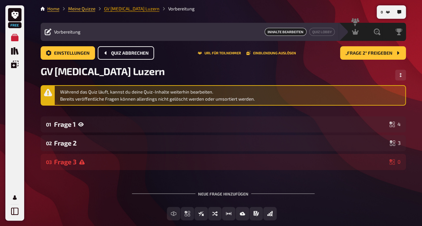
click at [121, 8] on link "GV [MEDICAL_DATA] Luzern" at bounding box center [131, 8] width 55 height 5
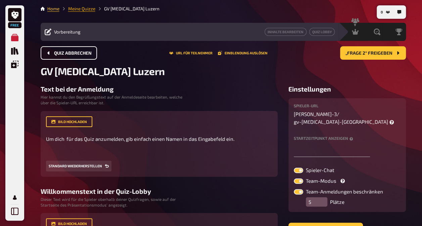
click at [81, 8] on link "Meine Quizze" at bounding box center [81, 8] width 27 height 5
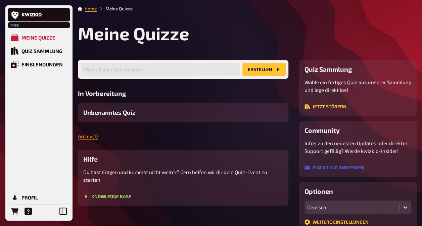
click at [90, 137] on link "Archiv ( 1 )" at bounding box center [88, 136] width 20 height 6
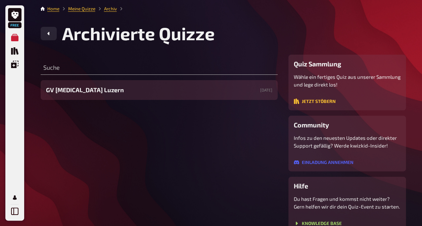
drag, startPoint x: 114, startPoint y: 92, endPoint x: 96, endPoint y: 89, distance: 18.7
click at [96, 89] on div "GV Gastro Luzern 28.08.2025" at bounding box center [159, 90] width 237 height 20
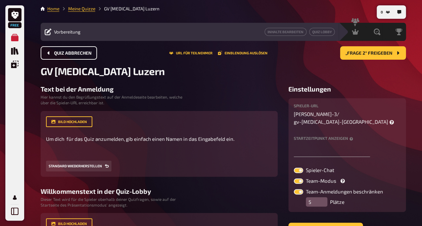
click at [60, 55] on button "Quiz abbrechen" at bounding box center [69, 52] width 56 height 13
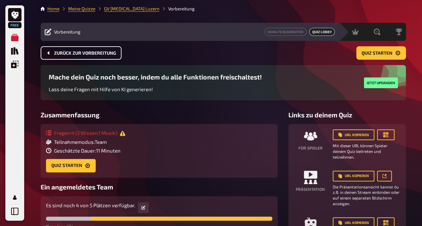
click at [60, 55] on span "Zurück zur Vorbereitung" at bounding box center [85, 53] width 62 height 5
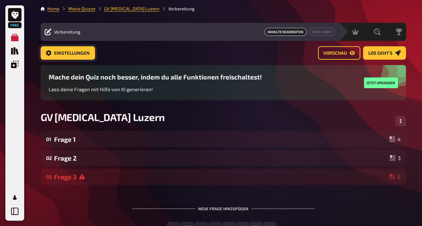
click at [60, 52] on span "Einstellungen" at bounding box center [72, 53] width 36 height 5
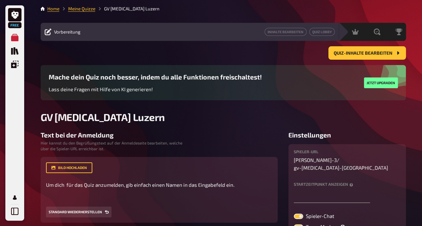
click at [65, 30] on span "Vorbereitung" at bounding box center [67, 31] width 27 height 5
click at [63, 33] on span "Vorbereitung" at bounding box center [67, 31] width 27 height 5
click at [111, 8] on li "GV Gastro Luzern" at bounding box center [127, 8] width 64 height 7
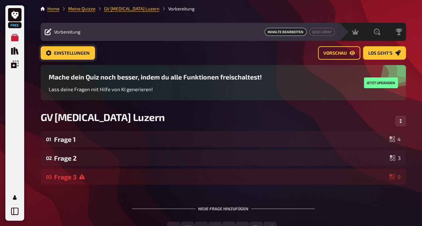
click at [71, 54] on span "Einstellungen" at bounding box center [72, 53] width 36 height 5
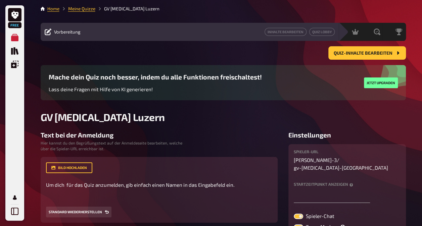
click at [64, 32] on span "Vorbereitung" at bounding box center [67, 31] width 27 height 5
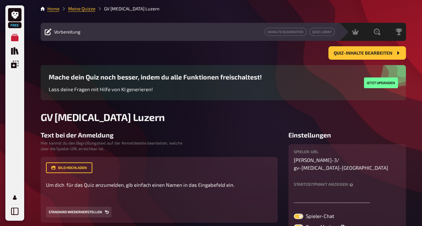
click at [64, 32] on span "Vorbereitung" at bounding box center [67, 31] width 27 height 5
click at [78, 10] on link "Meine Quizze" at bounding box center [81, 8] width 27 height 5
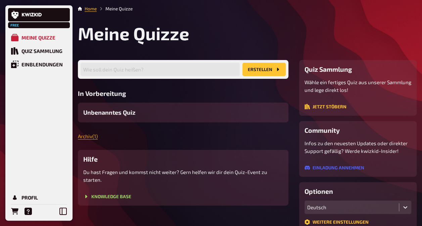
click at [95, 136] on link "Archiv ( 1 )" at bounding box center [88, 136] width 20 height 6
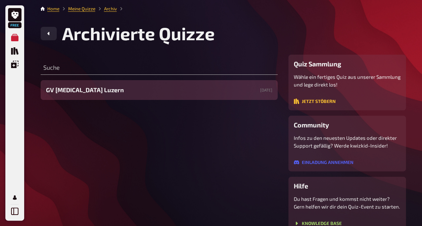
click at [83, 88] on span "GV Gastro Luzern" at bounding box center [85, 90] width 78 height 9
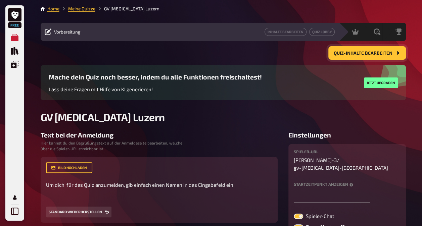
click at [211, 56] on button "Quiz-Inhalte bearbeiten" at bounding box center [367, 52] width 78 height 13
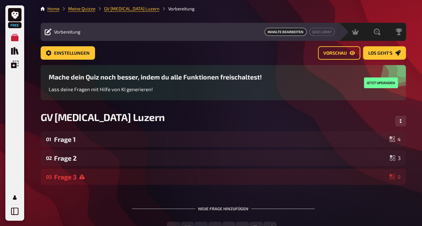
click at [47, 33] on icon at bounding box center [48, 32] width 7 height 7
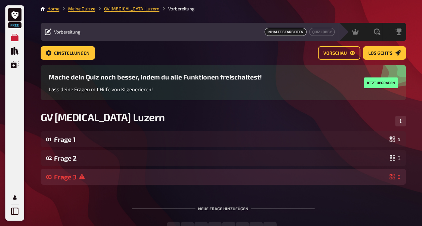
click at [68, 178] on div "Frage 3" at bounding box center [220, 177] width 333 height 8
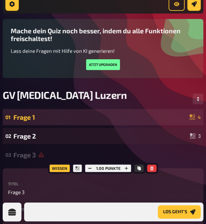
scroll to position [111, 0]
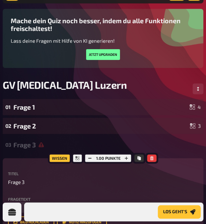
click at [49, 203] on p "﻿ leer" at bounding box center [103, 207] width 190 height 8
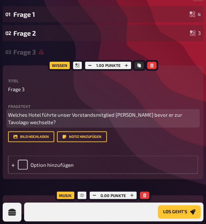
scroll to position [212, 0]
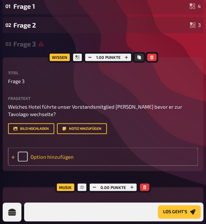
click at [38, 147] on div "Option hinzufügen" at bounding box center [103, 156] width 190 height 18
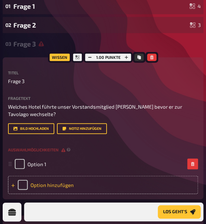
click at [15, 181] on div at bounding box center [13, 184] width 4 height 6
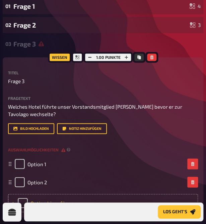
click at [36, 193] on div "Option hinzufügen" at bounding box center [103, 202] width 190 height 18
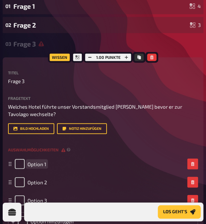
drag, startPoint x: 77, startPoint y: 122, endPoint x: 51, endPoint y: 123, distance: 26.2
click at [51, 158] on div "Option 1" at bounding box center [100, 163] width 170 height 10
drag, startPoint x: 56, startPoint y: 125, endPoint x: 66, endPoint y: 125, distance: 10.4
click at [66, 158] on div "Option 1" at bounding box center [100, 163] width 170 height 10
click at [74, 177] on div "Option 2" at bounding box center [100, 182] width 170 height 10
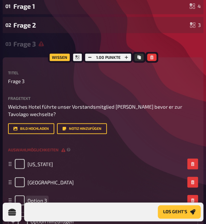
click at [47, 197] on span "Option 3" at bounding box center [37, 200] width 19 height 6
click at [66, 212] on div "Option hinzufügen" at bounding box center [103, 221] width 190 height 18
click at [25, 177] on input "checkbox" at bounding box center [20, 182] width 10 height 10
checkbox input "true"
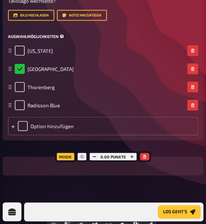
scroll to position [332, 0]
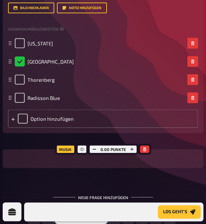
click at [102, 215] on span "Wahr / Falsch" at bounding box center [85, 217] width 34 height 5
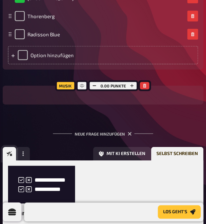
scroll to position [402, 0]
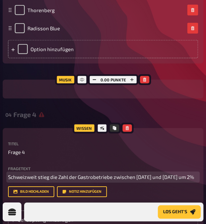
scroll to position [503, 0]
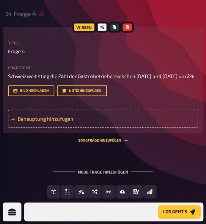
click at [74, 115] on span "Behauptung hinzufügen" at bounding box center [46, 118] width 56 height 6
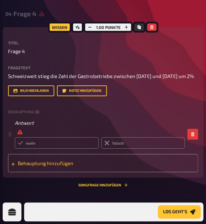
click at [74, 160] on span "Behauptung hinzufügen" at bounding box center [46, 163] width 56 height 6
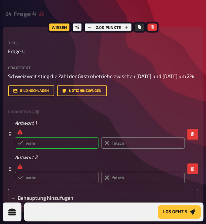
click at [99, 137] on label "wahr" at bounding box center [57, 142] width 84 height 11
click at [15, 137] on input "wahr" at bounding box center [14, 137] width 0 height 0
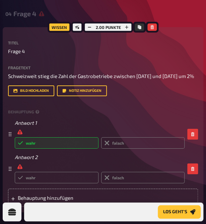
radio input "true"
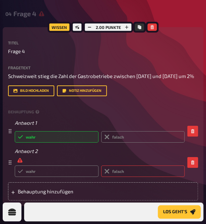
click at [171, 165] on label "falsch" at bounding box center [143, 170] width 84 height 11
click at [15, 165] on input "falsch" at bounding box center [14, 165] width 0 height 0
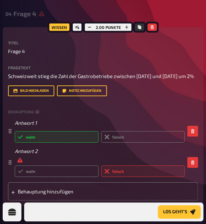
radio input "true"
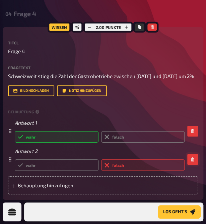
click at [192, 157] on icon "button" at bounding box center [193, 159] width 4 height 4
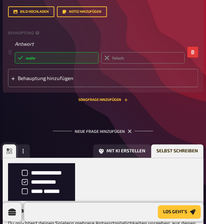
scroll to position [612, 0]
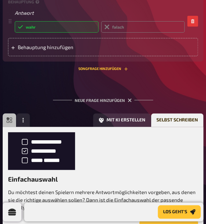
click at [169, 220] on button "Frage erstellen" at bounding box center [169, 226] width 59 height 13
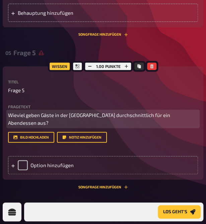
scroll to position [680, 0]
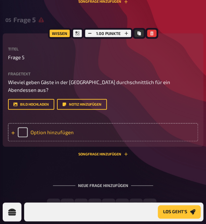
click at [15, 129] on div at bounding box center [13, 132] width 4 height 6
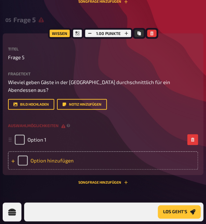
click at [15, 158] on div at bounding box center [13, 160] width 4 height 6
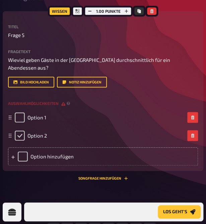
scroll to position [747, 0]
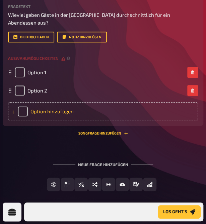
click at [15, 111] on icon at bounding box center [12, 111] width 3 height 3
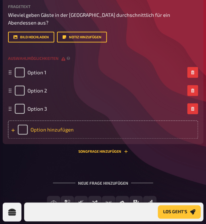
click at [15, 130] on icon at bounding box center [12, 130] width 3 height 3
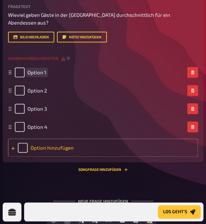
click at [73, 70] on div "Option 1" at bounding box center [100, 72] width 170 height 10
click at [76, 87] on div "Option 2" at bounding box center [100, 90] width 170 height 10
click at [79, 105] on div "Option 3" at bounding box center [100, 108] width 170 height 10
click at [73, 126] on div "Option 4" at bounding box center [100, 127] width 170 height 10
click at [25, 75] on input "checkbox" at bounding box center [20, 72] width 10 height 10
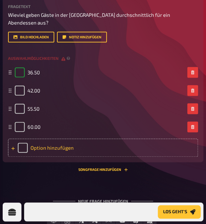
checkbox input "true"
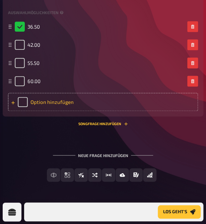
scroll to position [793, 0]
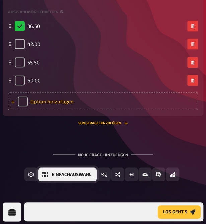
click at [62, 176] on span "Einfachauswahl" at bounding box center [72, 174] width 40 height 5
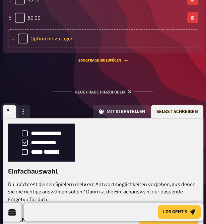
scroll to position [870, 0]
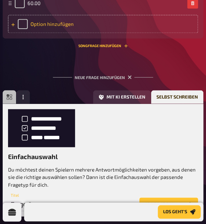
click at [148, 197] on button "Frage erstellen" at bounding box center [169, 203] width 59 height 13
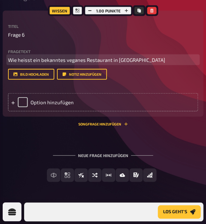
scroll to position [961, 0]
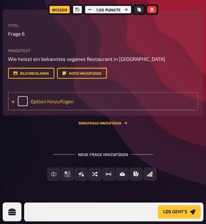
click at [53, 100] on div "Option hinzufügen" at bounding box center [103, 101] width 190 height 18
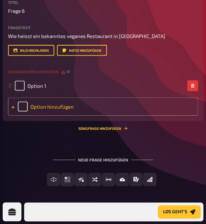
click at [50, 115] on div "Option hinzufügen" at bounding box center [103, 106] width 190 height 18
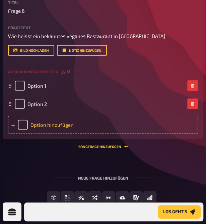
click at [52, 134] on div "Option hinzufügen" at bounding box center [103, 124] width 190 height 18
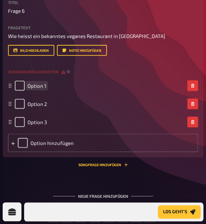
click at [46, 89] on span "Option 1" at bounding box center [37, 86] width 19 height 6
click at [73, 109] on div "Option 2" at bounding box center [100, 104] width 170 height 10
click at [81, 127] on div "Option 3" at bounding box center [100, 122] width 170 height 10
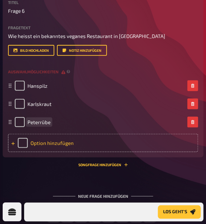
scroll to position [1025, 0]
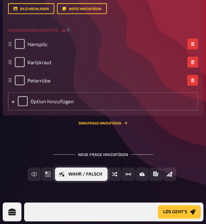
click at [93, 174] on span "Wahr / Falsch" at bounding box center [85, 174] width 34 height 5
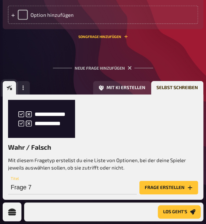
scroll to position [1094, 0]
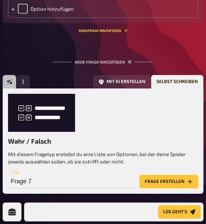
click at [148, 175] on button "Frage erstellen" at bounding box center [169, 181] width 59 height 13
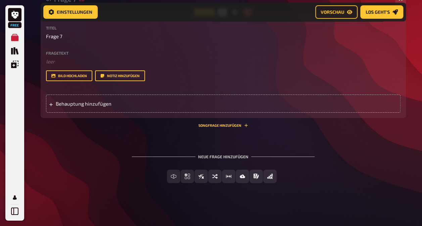
scroll to position [1136, 0]
click at [211, 10] on span "Vorschau" at bounding box center [333, 12] width 24 height 5
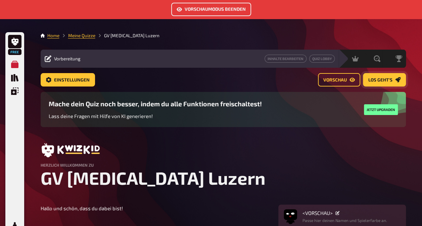
click at [211, 77] on button "Los geht's" at bounding box center [384, 79] width 43 height 13
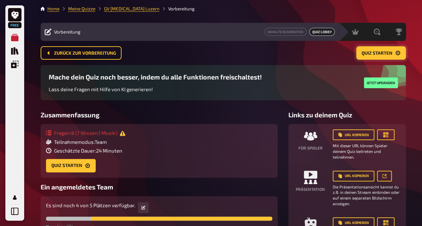
click at [211, 49] on button "Quiz starten" at bounding box center [381, 52] width 50 height 13
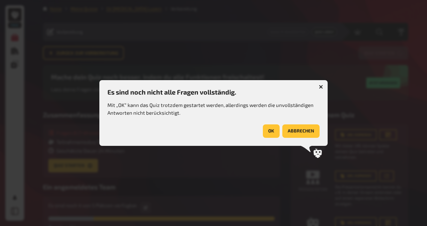
click at [211, 132] on button "OK" at bounding box center [271, 131] width 17 height 13
